Goal: Task Accomplishment & Management: Use online tool/utility

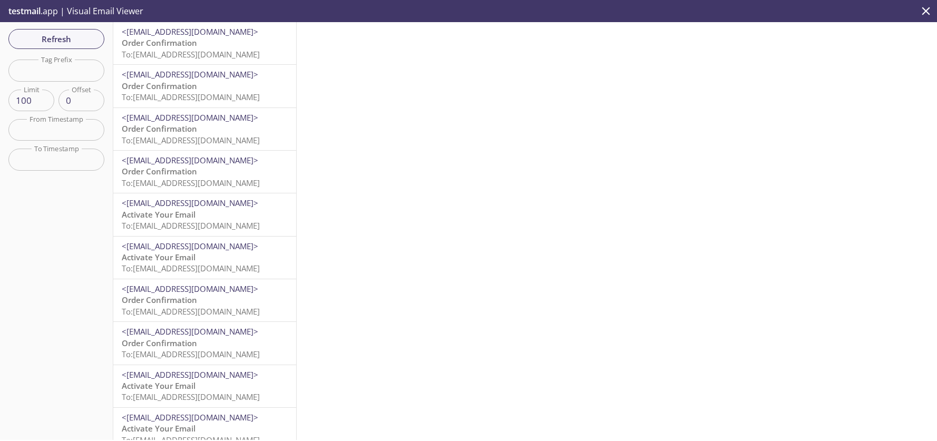
click at [41, 71] on input "text" at bounding box center [56, 71] width 96 height 22
type input "test-k"
click at [188, 211] on p "To: [EMAIL_ADDRESS][DOMAIN_NAME]" at bounding box center [205, 220] width 166 height 23
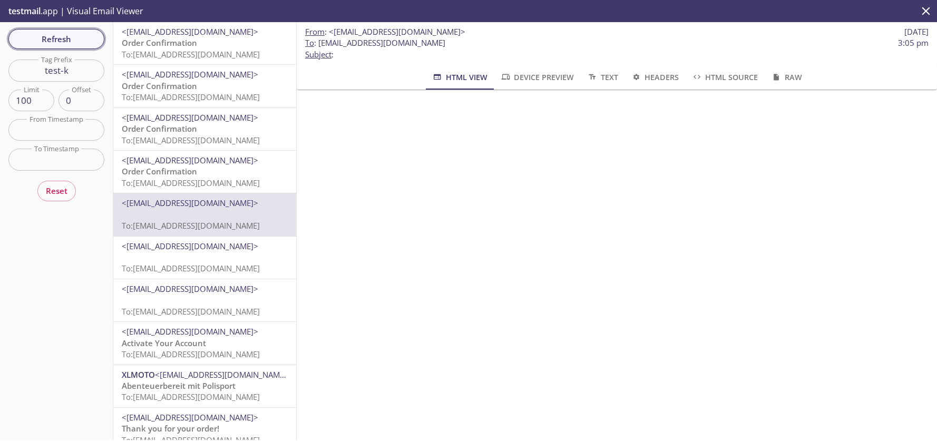
click at [59, 45] on span "Refresh" at bounding box center [56, 39] width 79 height 14
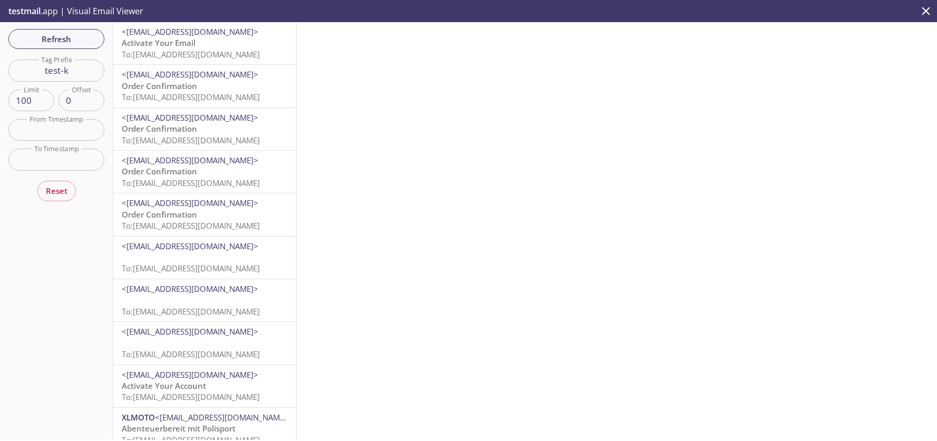
click at [197, 43] on p "Activate Your Email To: [EMAIL_ADDRESS][DOMAIN_NAME]" at bounding box center [205, 48] width 166 height 23
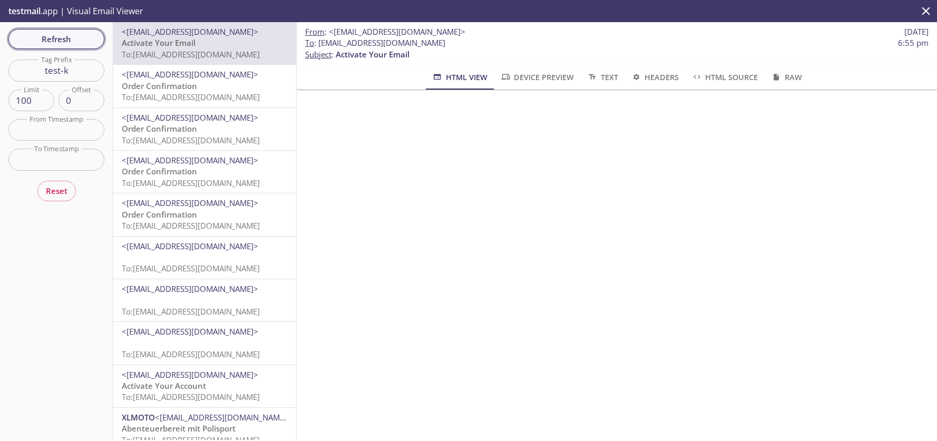
click at [61, 37] on span "Refresh" at bounding box center [56, 39] width 79 height 14
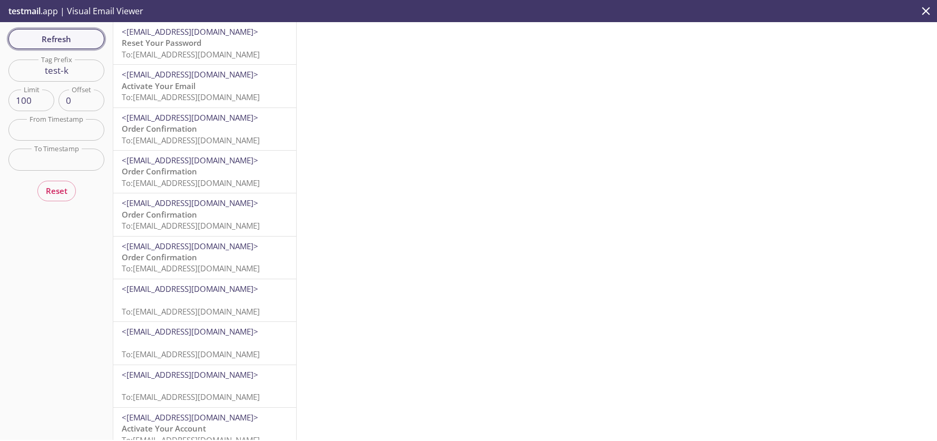
click at [61, 37] on span "Refresh" at bounding box center [56, 39] width 79 height 14
click at [157, 42] on span "Reset Your Password" at bounding box center [162, 42] width 80 height 11
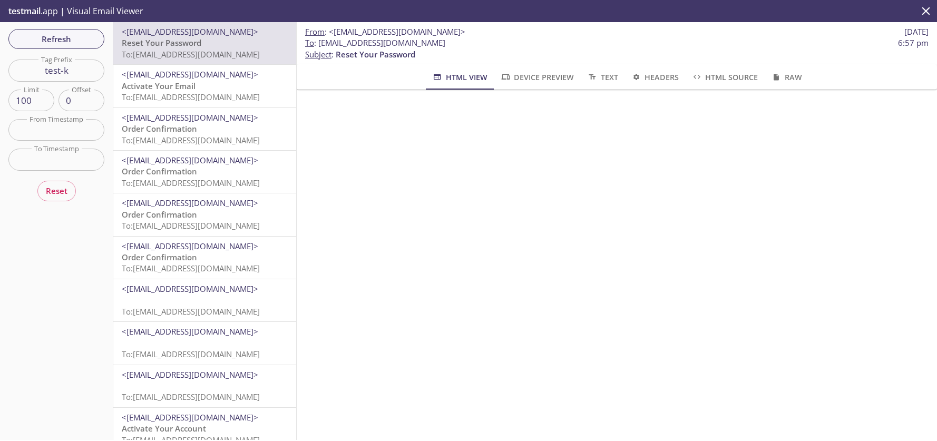
scroll to position [97, 0]
click at [73, 38] on span "Refresh" at bounding box center [56, 39] width 79 height 14
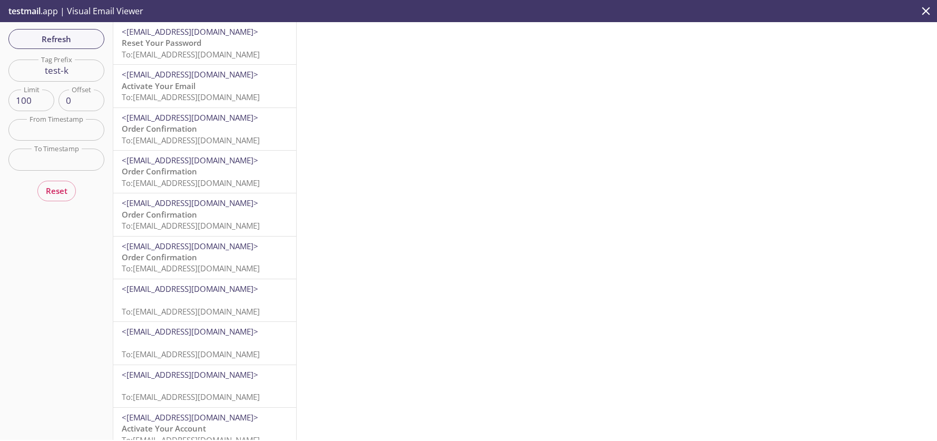
click at [171, 43] on span "Reset Your Password" at bounding box center [162, 42] width 80 height 11
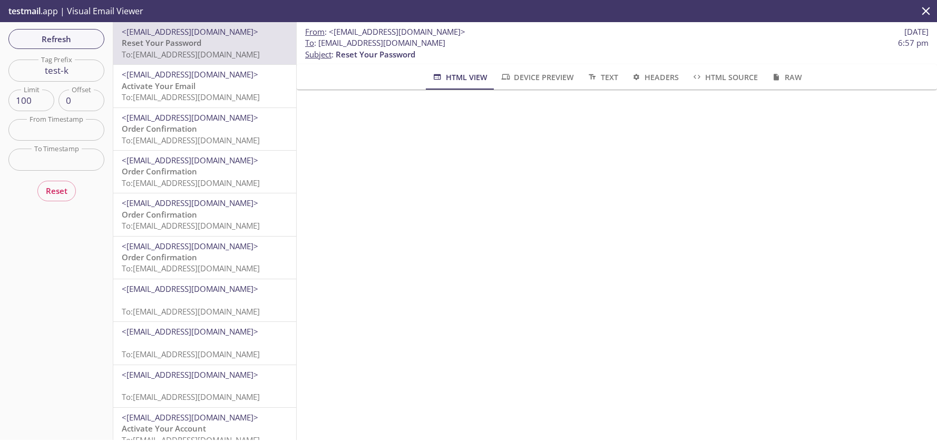
drag, startPoint x: 443, startPoint y: 41, endPoint x: 319, endPoint y: 40, distance: 124.4
click at [319, 40] on span "To : [EMAIL_ADDRESS][DOMAIN_NAME] 6:57 pm" at bounding box center [616, 42] width 623 height 11
copy span "[EMAIL_ADDRESS][DOMAIN_NAME]"
click at [50, 36] on span "Refresh" at bounding box center [56, 39] width 79 height 14
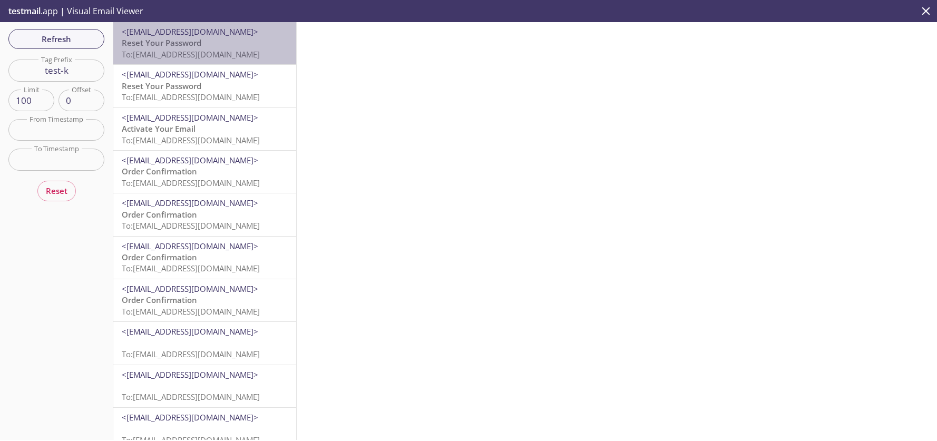
click at [152, 42] on span "Reset Your Password" at bounding box center [162, 42] width 80 height 11
